Goal: Information Seeking & Learning: Learn about a topic

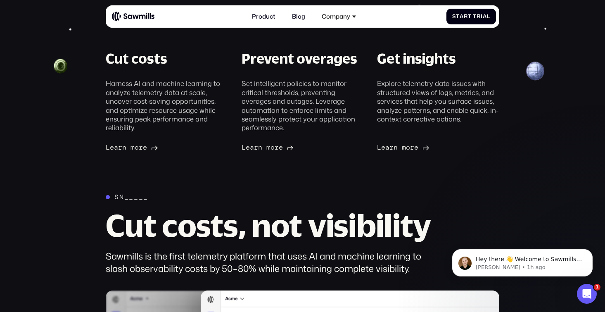
scroll to position [258, 0]
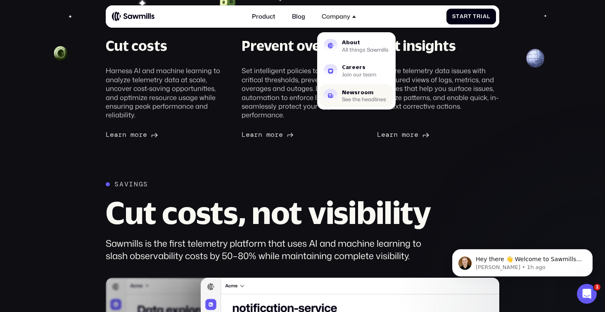
click at [352, 94] on div "Newsroom" at bounding box center [364, 92] width 44 height 5
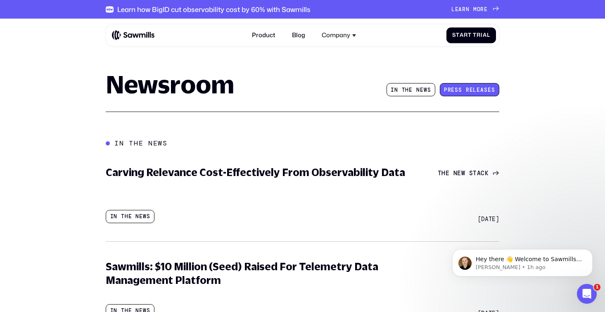
click at [450, 92] on span "r" at bounding box center [449, 90] width 4 height 6
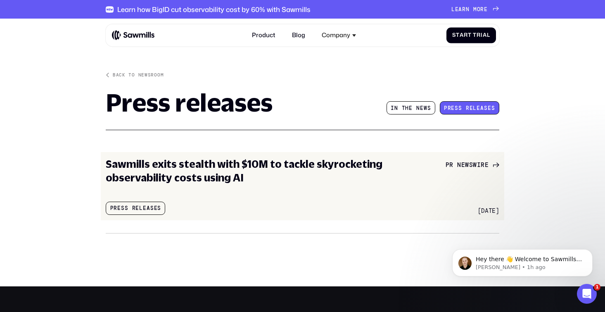
click at [225, 163] on h3 "Sawmills exits stealth with $10M to tackle skyrocketing observability costs usi…" at bounding box center [257, 170] width 303 height 27
